Goal: Register for event/course

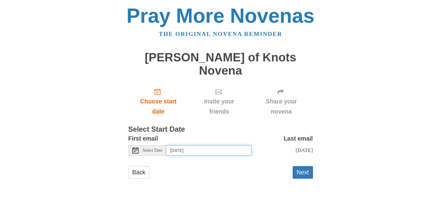
click at [193, 146] on input "[DATE]" at bounding box center [208, 151] width 85 height 10
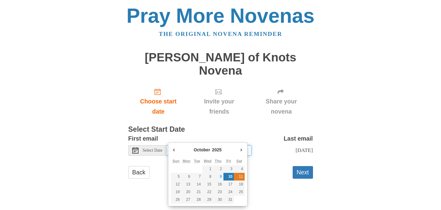
type input "[DATE]"
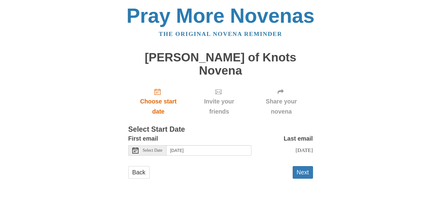
click at [200, 168] on div "Back Next" at bounding box center [220, 175] width 185 height 18
click at [302, 166] on button "Next" at bounding box center [303, 172] width 20 height 13
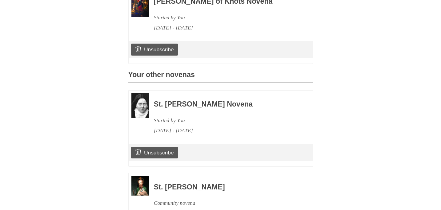
scroll to position [280, 0]
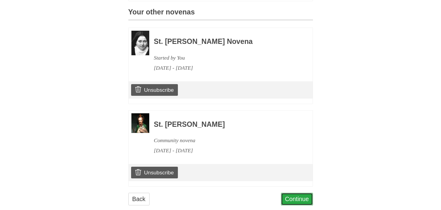
click at [296, 193] on link "Continue" at bounding box center [297, 199] width 32 height 13
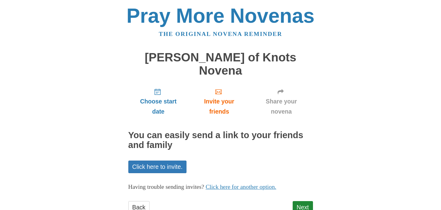
scroll to position [9, 0]
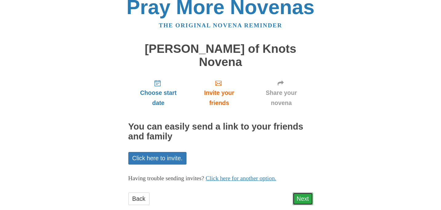
click at [302, 193] on link "Next" at bounding box center [303, 199] width 20 height 13
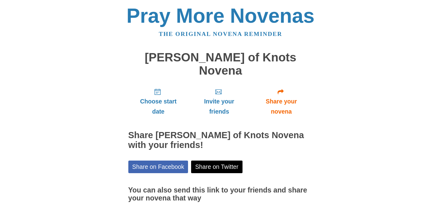
scroll to position [37, 0]
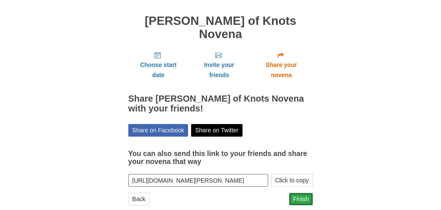
click at [304, 193] on link "Finish" at bounding box center [301, 199] width 24 height 13
